Goal: Manage account settings

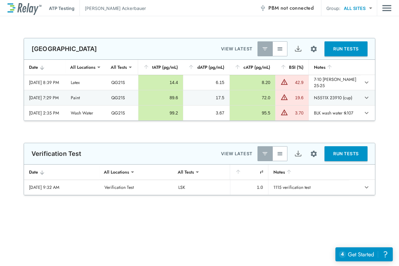
type input "**********"
type input "***"
click at [280, 51] on img "button" at bounding box center [280, 49] width 6 height 6
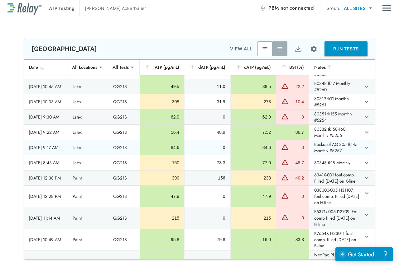
scroll to position [218, 0]
